Goal: Transaction & Acquisition: Purchase product/service

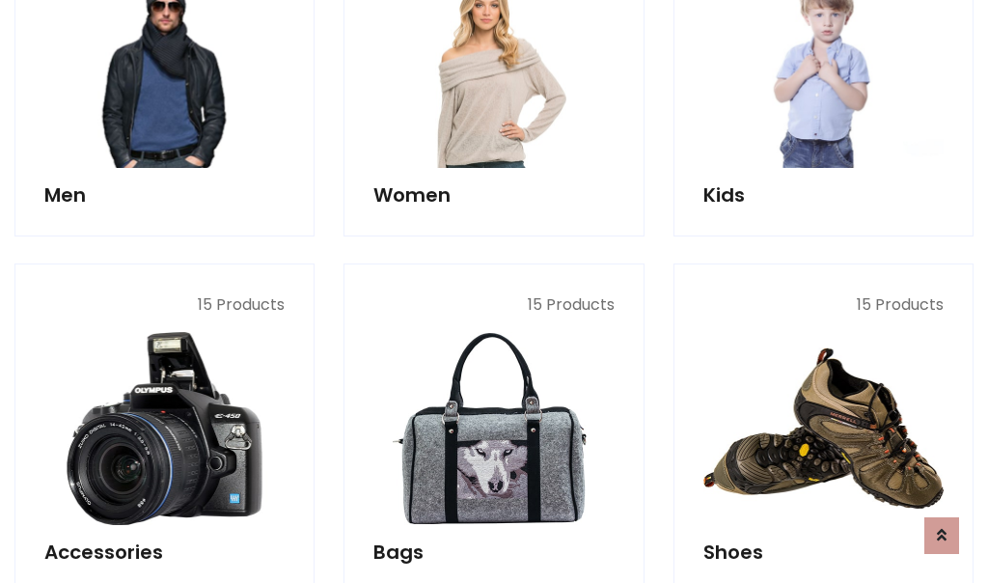
scroll to position [646, 0]
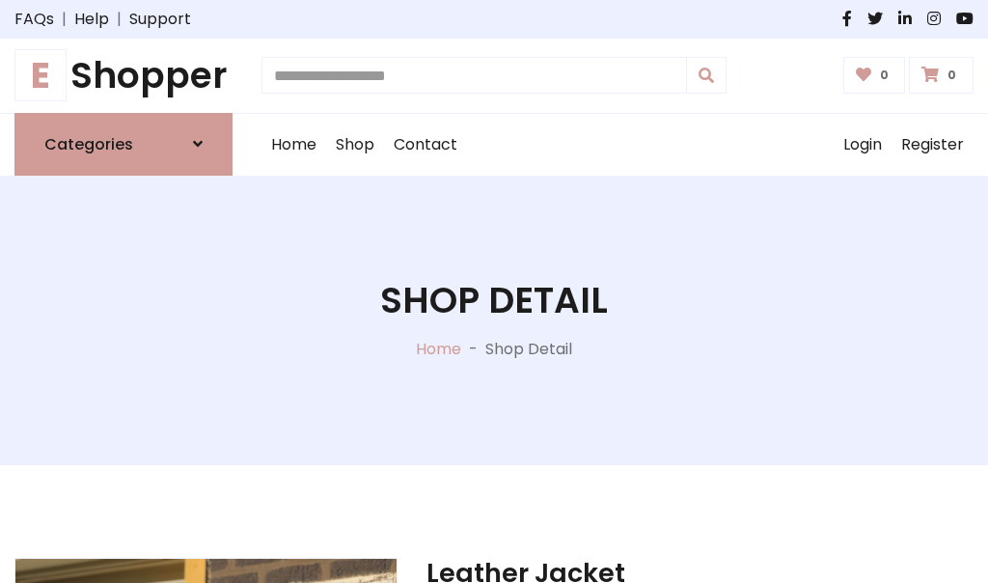
click at [124, 75] on h1 "E Shopper" at bounding box center [123, 75] width 218 height 43
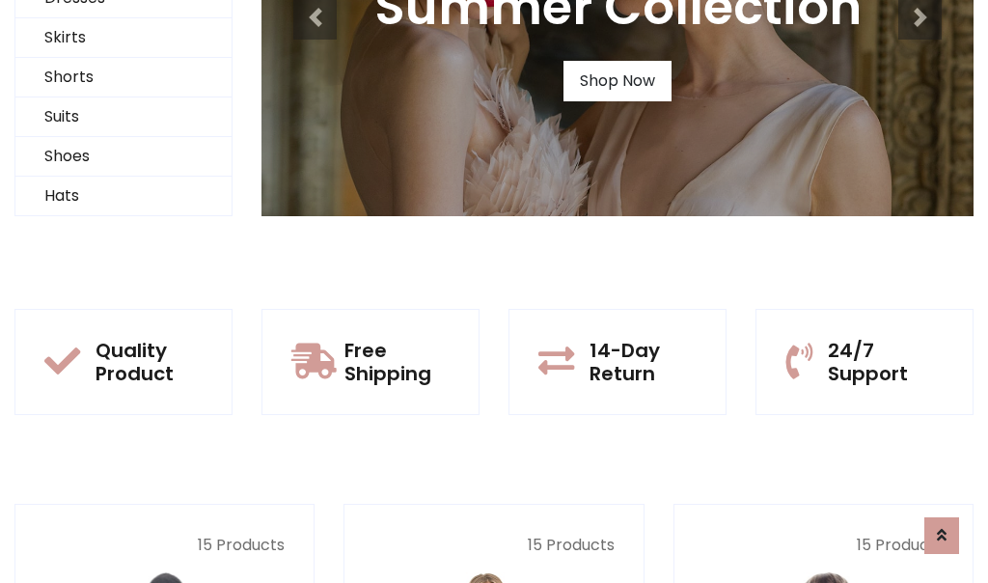
scroll to position [186, 0]
